Goal: Information Seeking & Learning: Learn about a topic

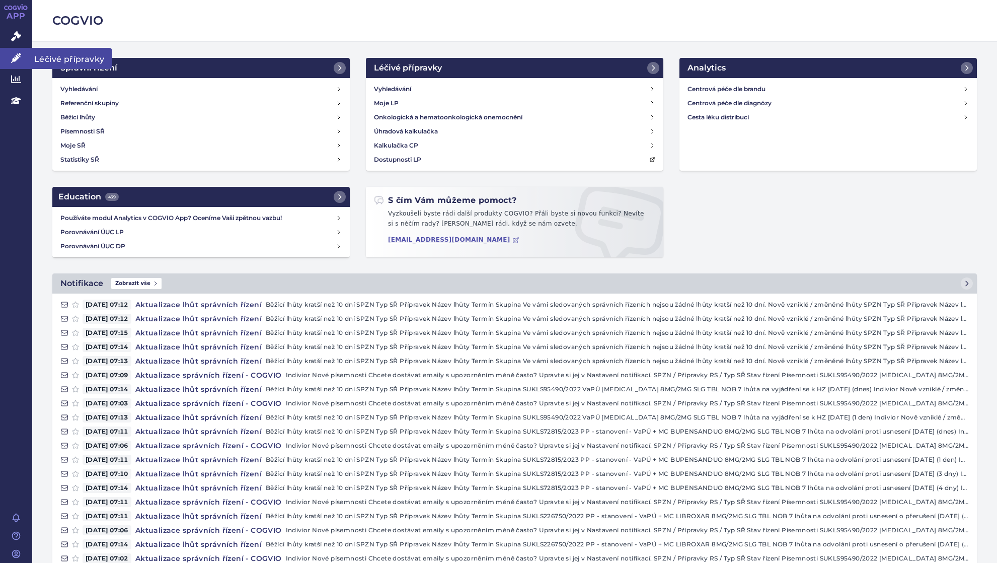
click at [19, 54] on icon at bounding box center [16, 58] width 10 height 10
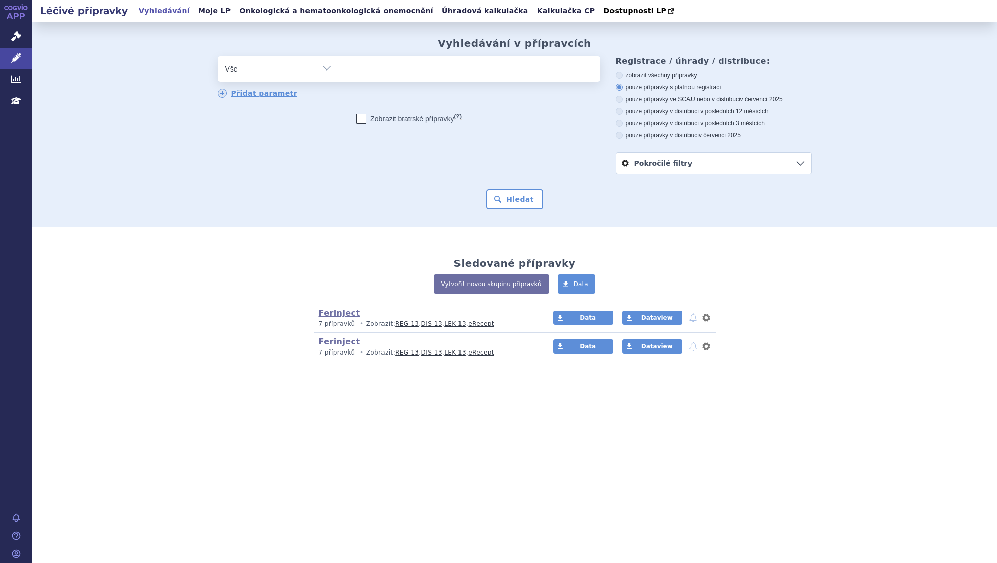
click at [381, 66] on ul at bounding box center [469, 66] width 261 height 21
click at [339, 66] on select at bounding box center [339, 68] width 1 height 25
type input "ve"
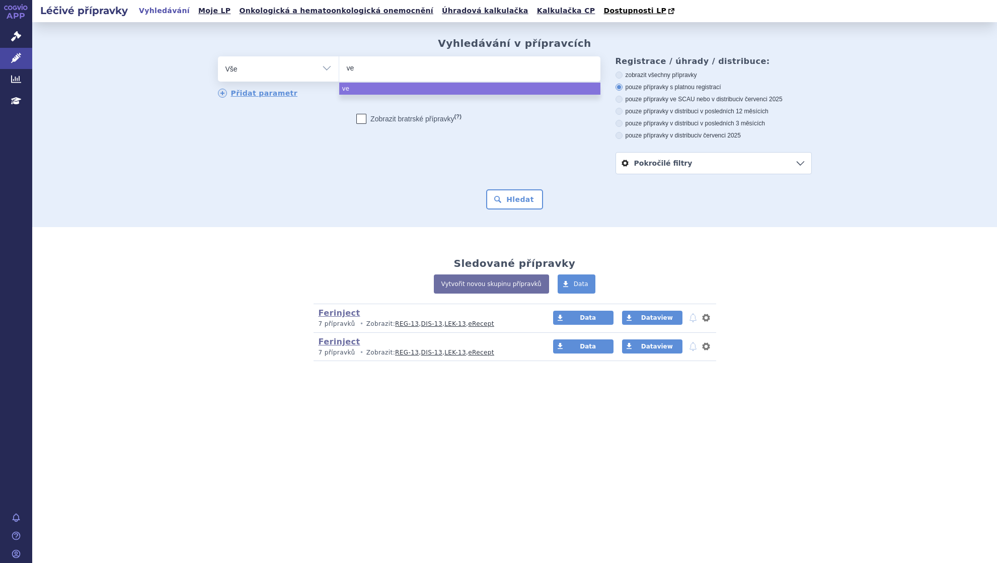
type input "ven"
type input "veno"
type input "venofe"
type input "[MEDICAL_DATA]"
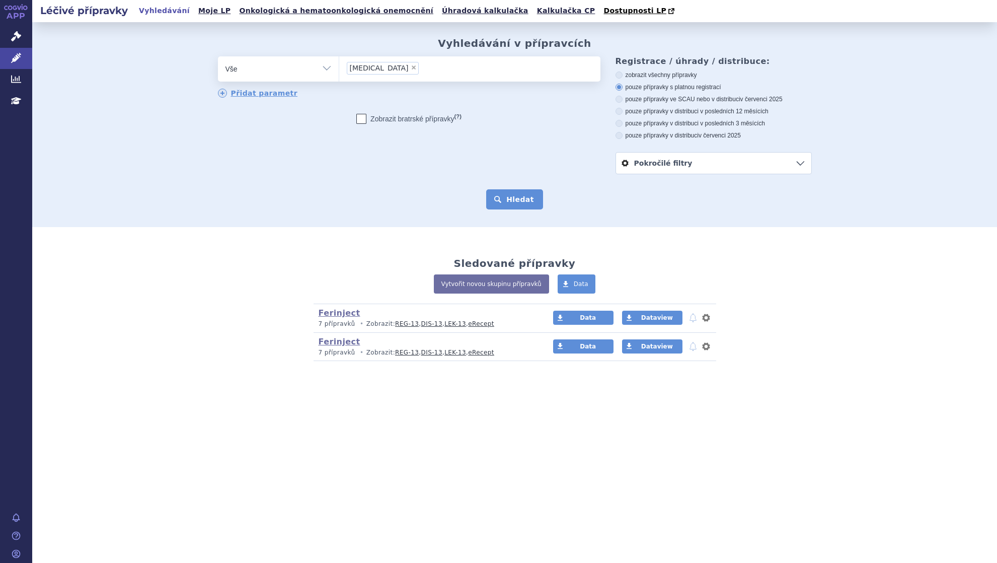
select select "[MEDICAL_DATA]"
click at [520, 199] on button "Hledat" at bounding box center [514, 199] width 57 height 20
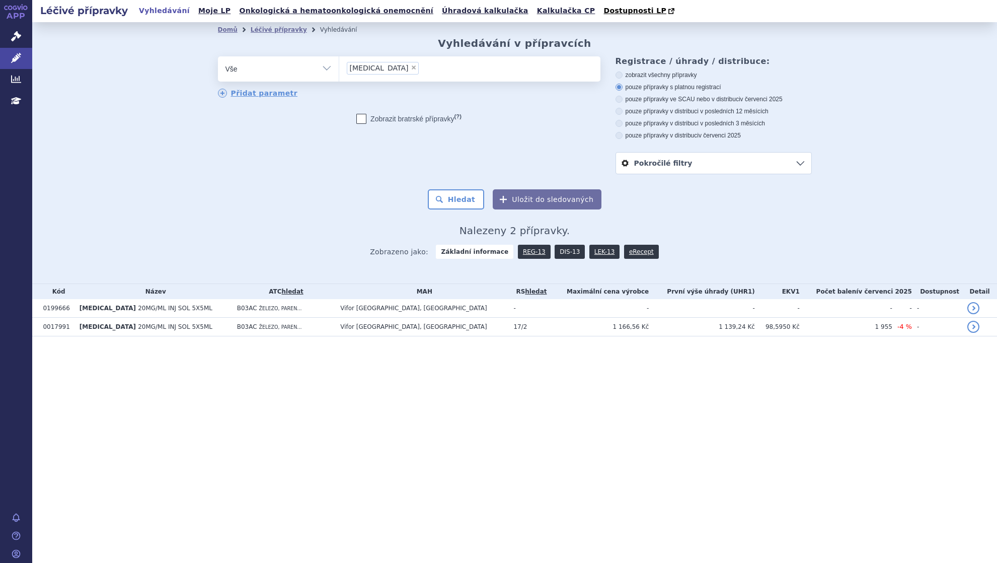
click at [563, 253] on link "DIS-13" at bounding box center [570, 252] width 30 height 14
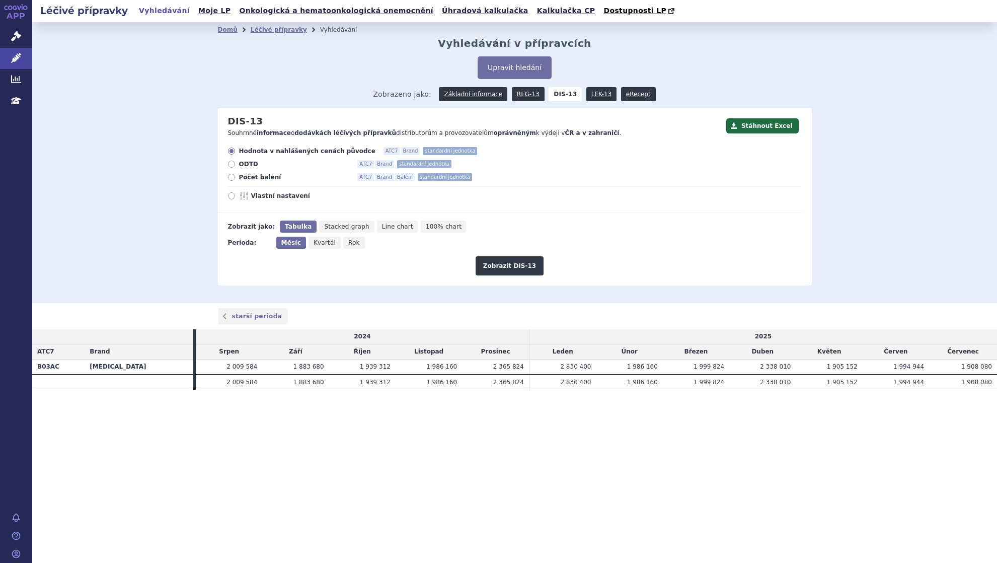
click at [232, 179] on icon at bounding box center [231, 177] width 7 height 7
click at [232, 179] on input "Počet balení ATC7 Brand Balení standardní jednotka" at bounding box center [232, 178] width 7 height 7
radio input "true"
click at [504, 264] on button "Zobrazit DIS-13" at bounding box center [510, 265] width 68 height 19
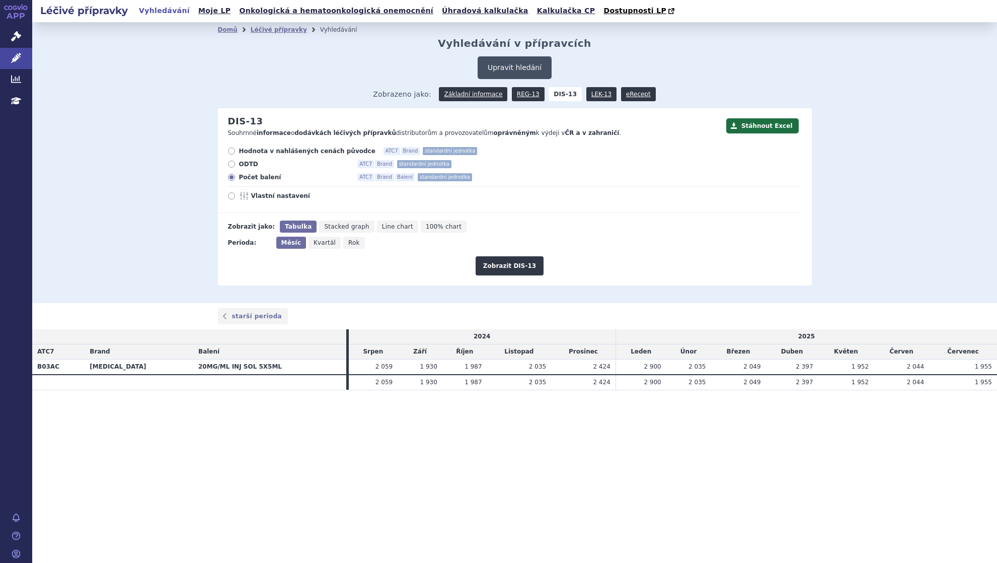
click at [521, 62] on button "Upravit hledání" at bounding box center [515, 67] width 74 height 23
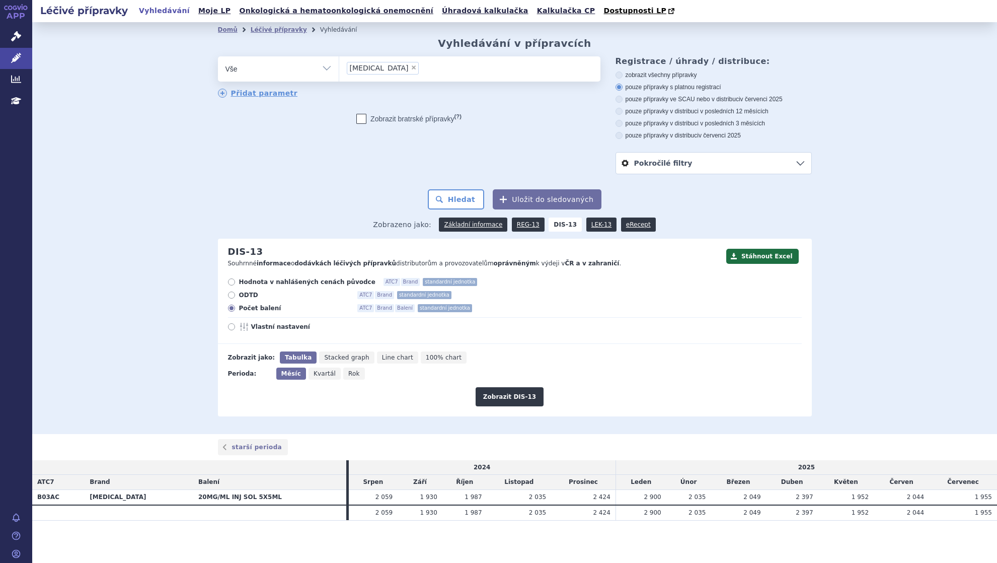
click at [394, 68] on ul "× venofer" at bounding box center [469, 67] width 261 height 22
click at [339, 68] on select "[MEDICAL_DATA]" at bounding box center [339, 68] width 1 height 25
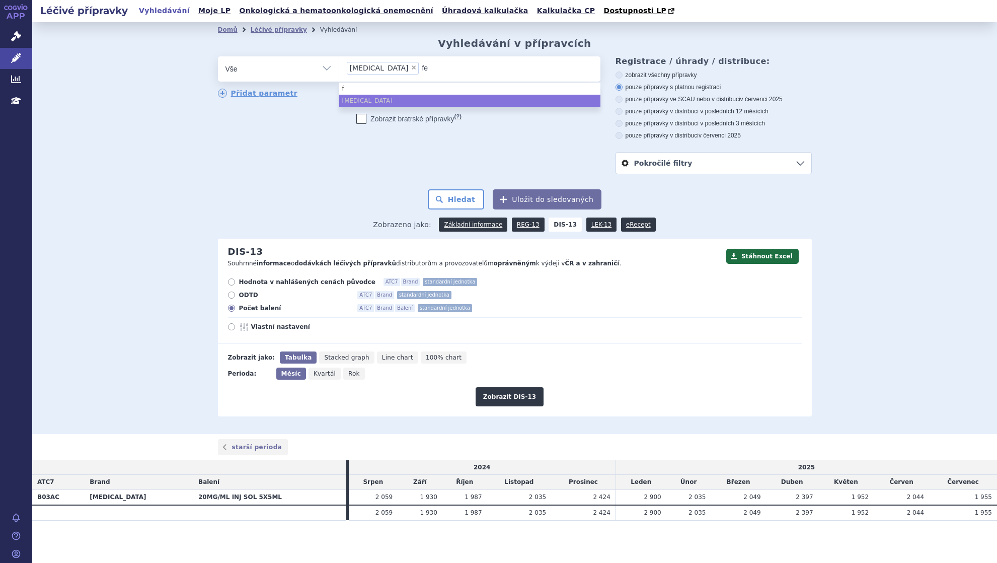
type input "fer"
type input "ferl"
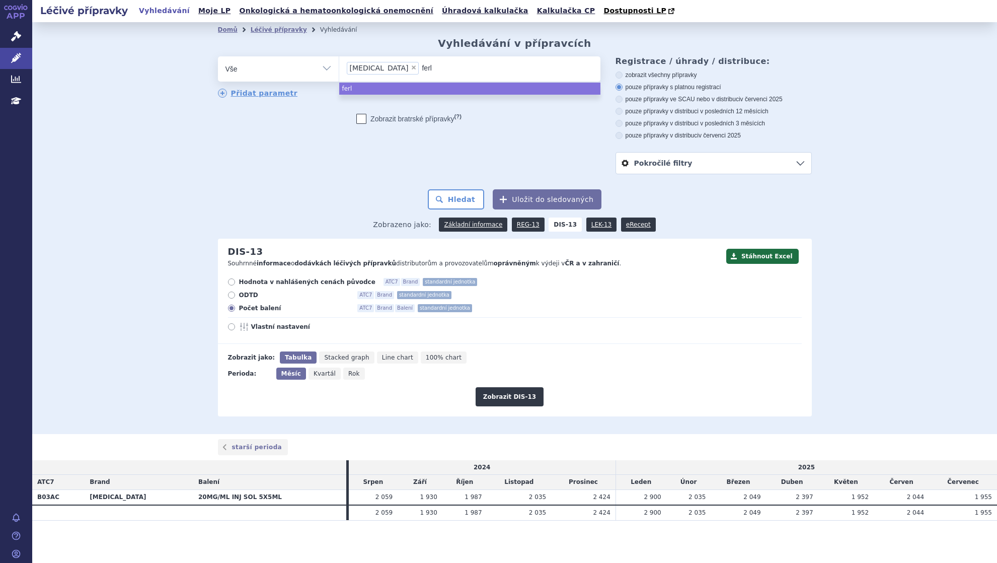
type input "ferle"
type input "ferlec"
type input "ferleci"
type input "ferlecit"
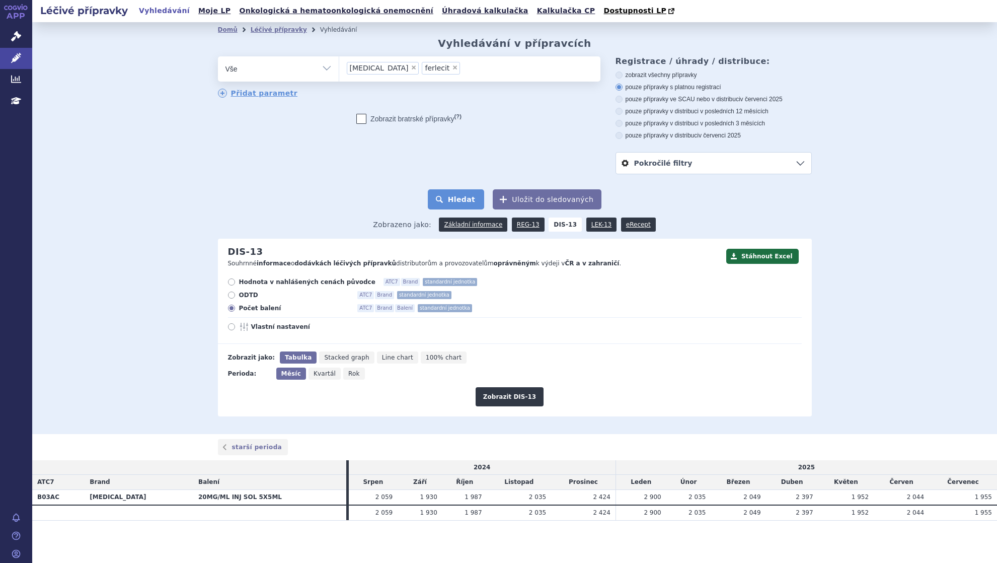
click at [456, 199] on button "Hledat" at bounding box center [456, 199] width 57 height 20
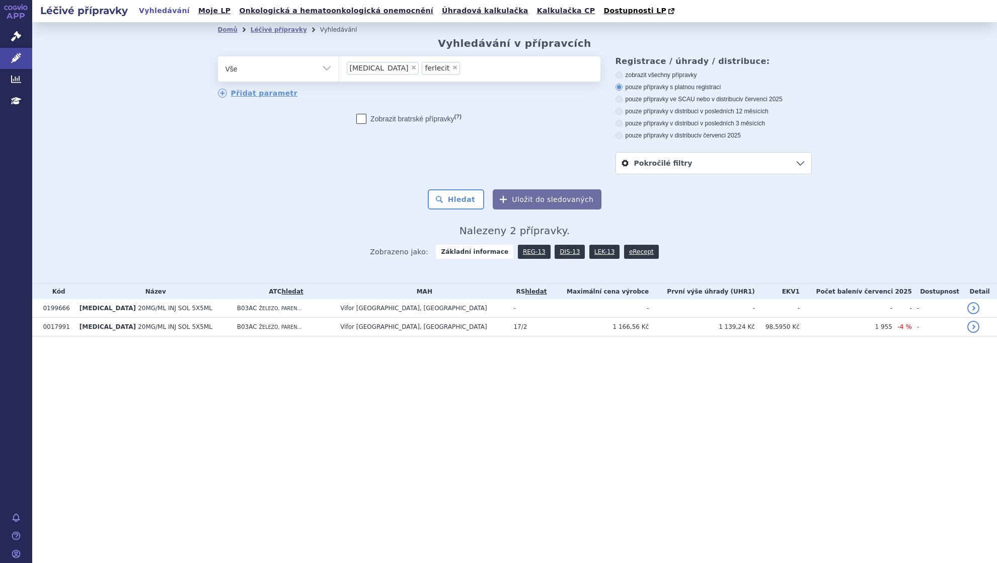
click at [360, 117] on icon at bounding box center [361, 119] width 10 height 10
click at [360, 118] on input "Zobrazit bratrské přípravky (?)" at bounding box center [361, 121] width 7 height 7
checkbox input "true"
click at [454, 191] on button "Hledat" at bounding box center [456, 199] width 57 height 20
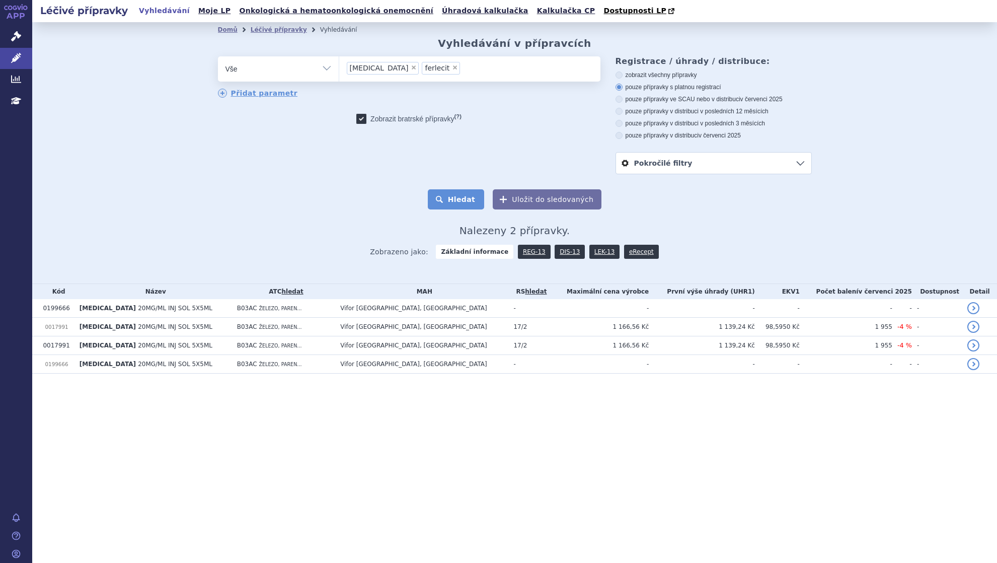
click at [459, 197] on button "Hledat" at bounding box center [456, 199] width 57 height 20
click at [9, 78] on link "Analytics" at bounding box center [16, 79] width 32 height 21
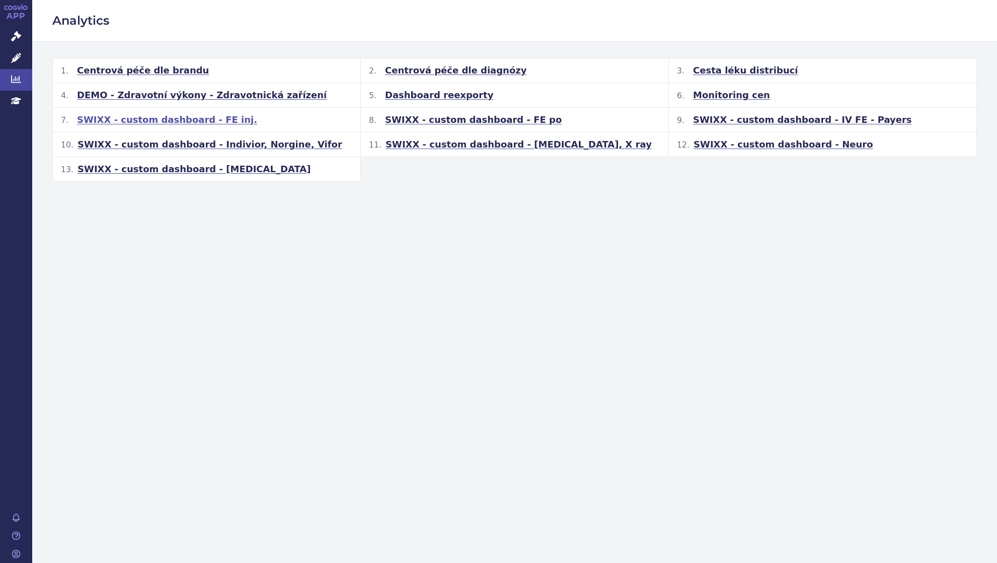
click at [153, 119] on span "SWIXX - custom dashboard - FE inj." at bounding box center [167, 120] width 180 height 12
